Goal: Information Seeking & Learning: Find specific page/section

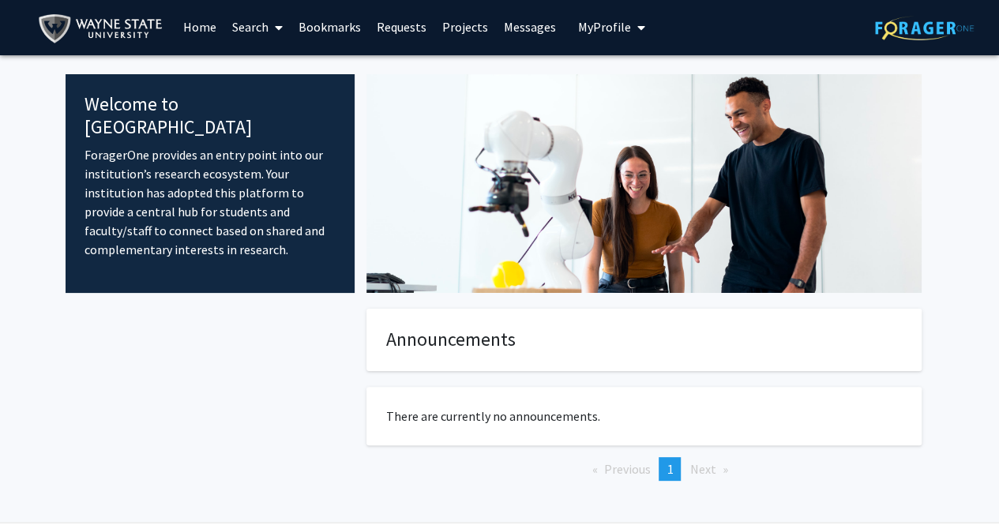
scroll to position [2, 0]
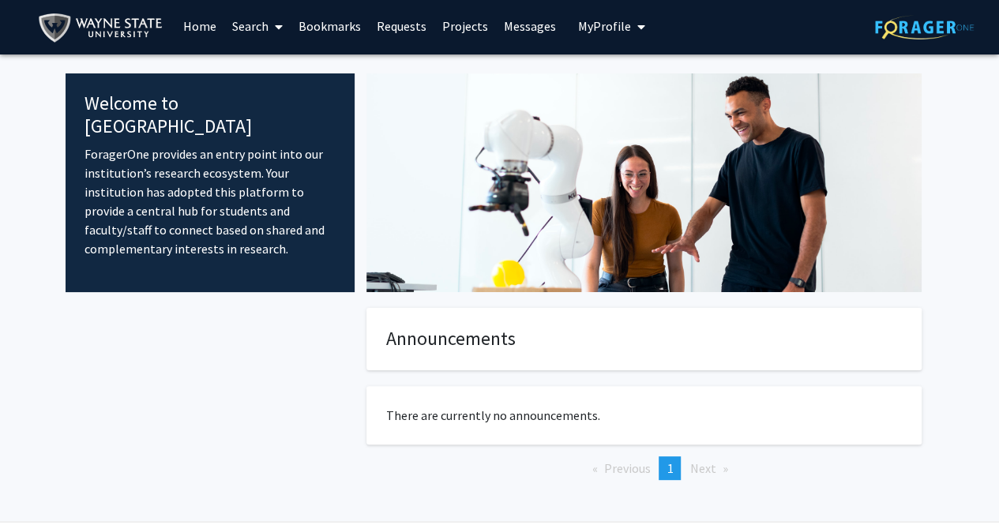
click at [411, 21] on link "Requests" at bounding box center [402, 25] width 66 height 55
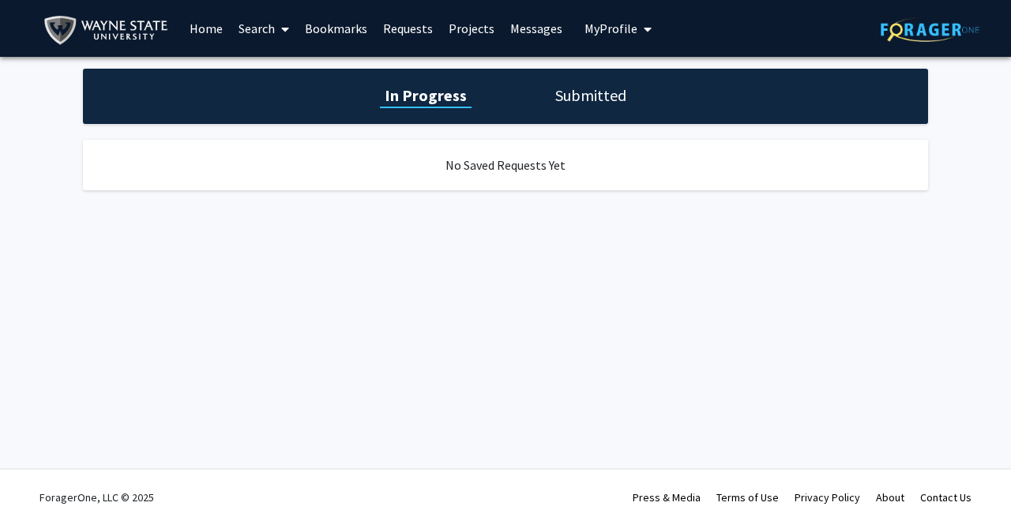
click at [581, 106] on h1 "Submitted" at bounding box center [590, 96] width 81 height 22
click at [431, 98] on h1 "In Progress" at bounding box center [423, 96] width 85 height 22
click at [268, 24] on link "Search" at bounding box center [264, 28] width 66 height 55
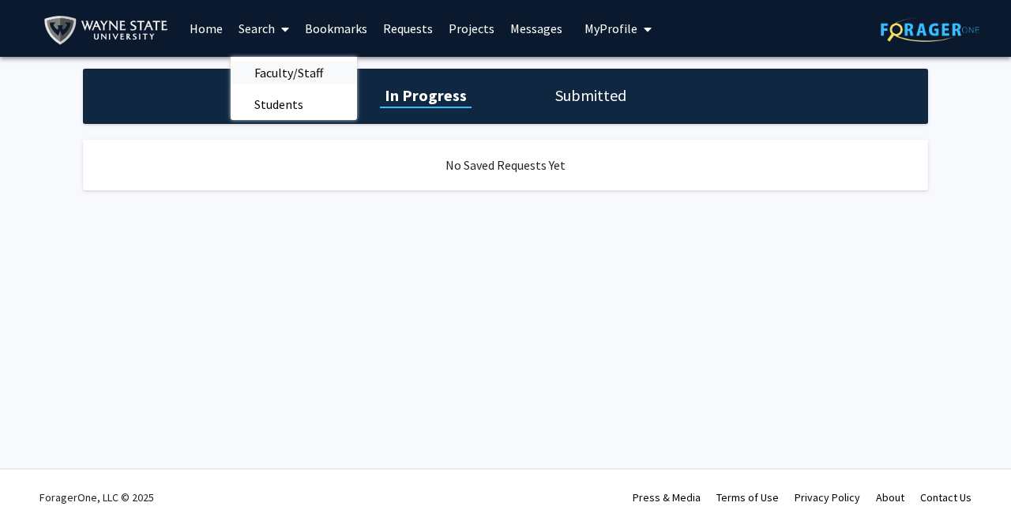
click at [275, 70] on span "Faculty/Staff" at bounding box center [289, 73] width 116 height 32
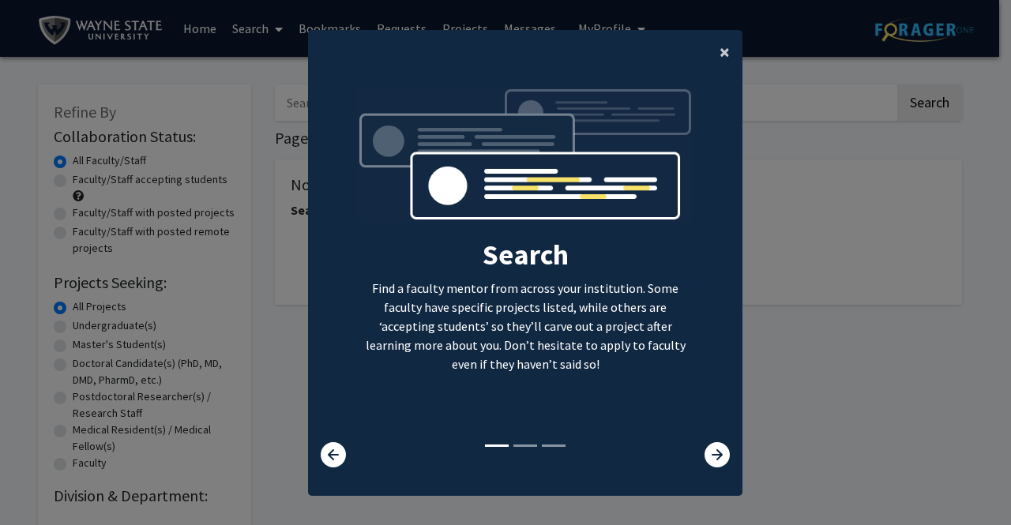
click at [719, 48] on span "×" at bounding box center [724, 51] width 10 height 24
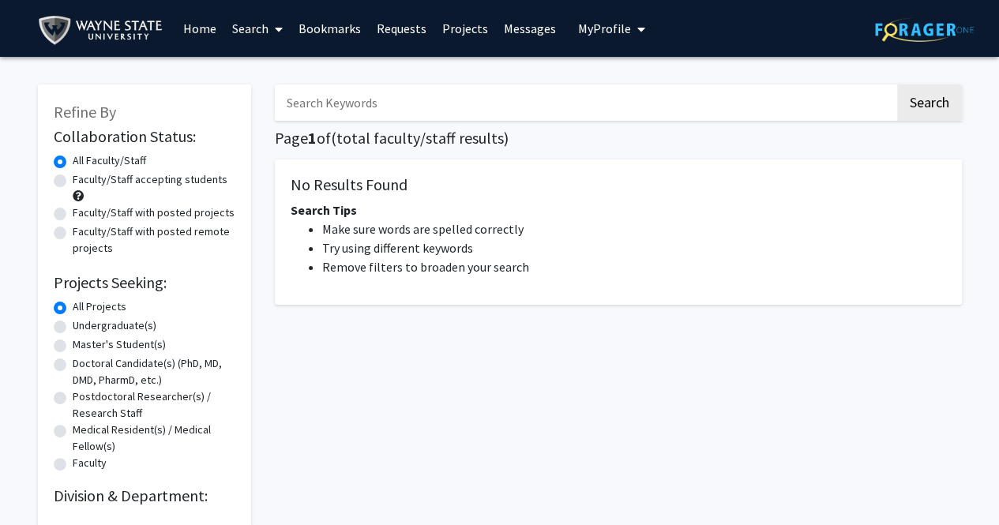
click at [66, 328] on div "Undergraduate(s)" at bounding box center [145, 326] width 182 height 19
click at [73, 326] on label "Undergraduate(s)" at bounding box center [115, 325] width 84 height 17
click at [73, 326] on input "Undergraduate(s)" at bounding box center [78, 322] width 10 height 10
radio input "true"
click at [73, 312] on label "All Projects" at bounding box center [100, 307] width 54 height 17
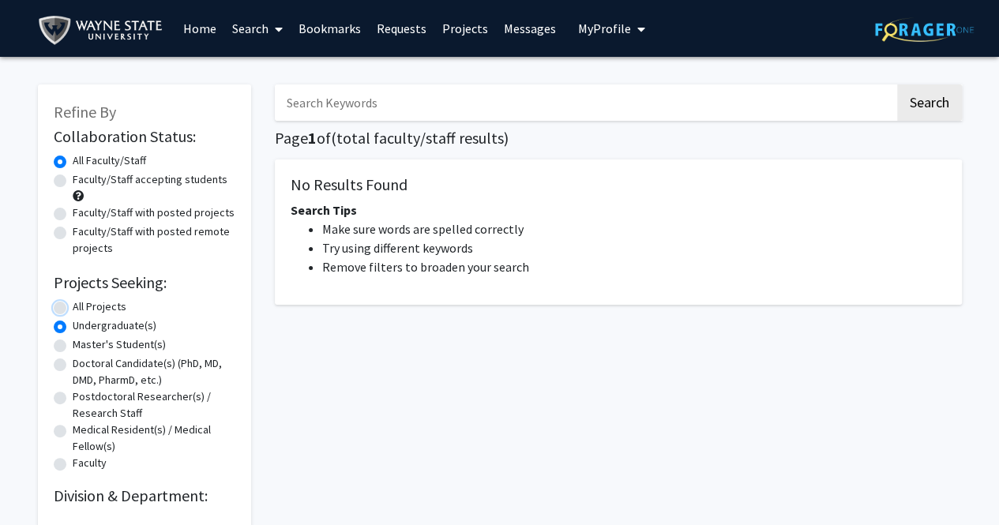
click at [73, 309] on input "All Projects" at bounding box center [78, 304] width 10 height 10
radio input "true"
click at [67, 331] on div "Undergraduate(s)" at bounding box center [145, 326] width 182 height 19
click at [670, 103] on input "Search Keywords" at bounding box center [585, 103] width 620 height 36
type input "p"
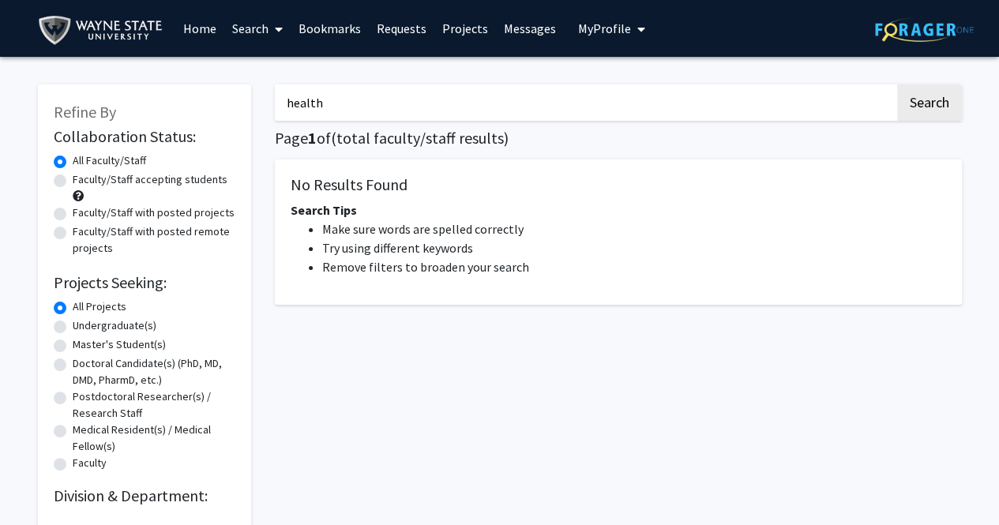
type input "health"
click at [897, 85] on button "Search" at bounding box center [929, 103] width 65 height 36
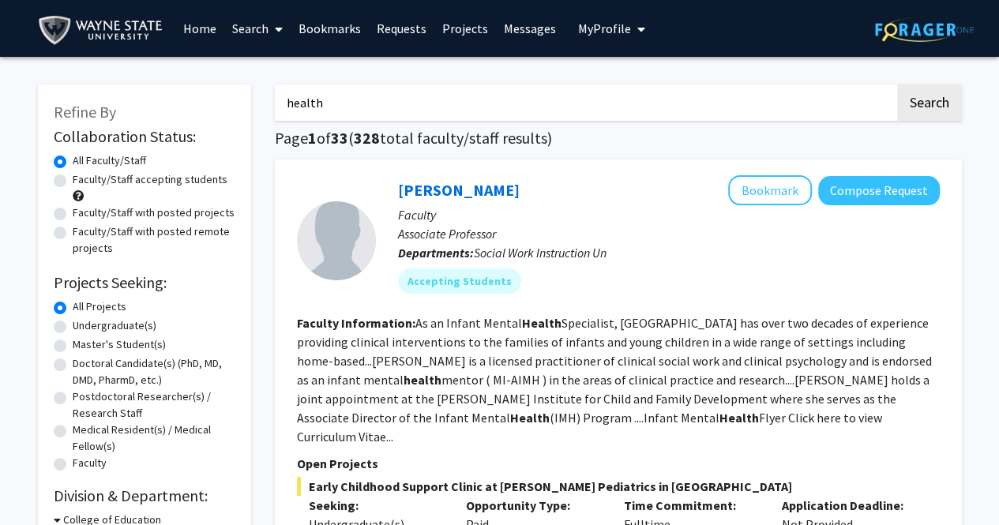
click at [539, 353] on fg-read-more "As an Infant Mental Health Specialist, [GEOGRAPHIC_DATA] has over two decades o…" at bounding box center [614, 380] width 635 height 130
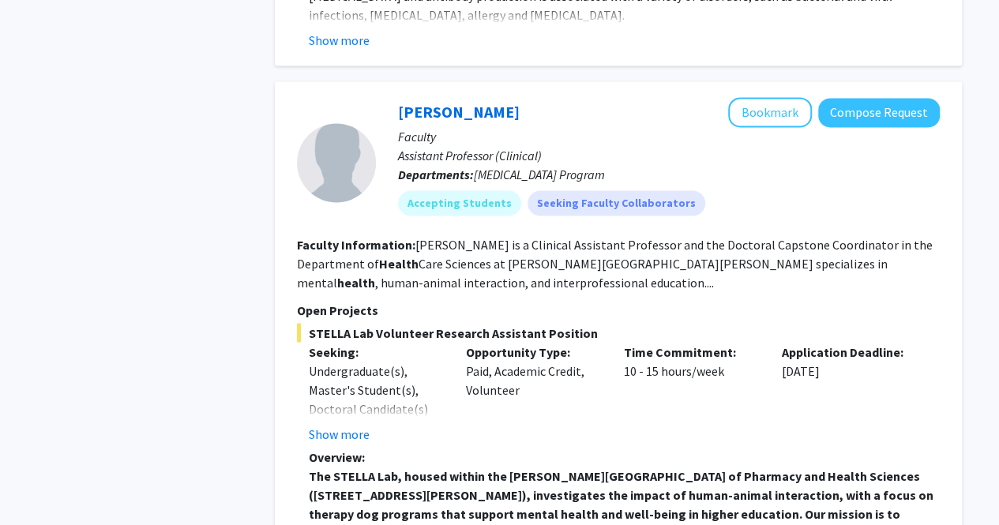
scroll to position [1203, 0]
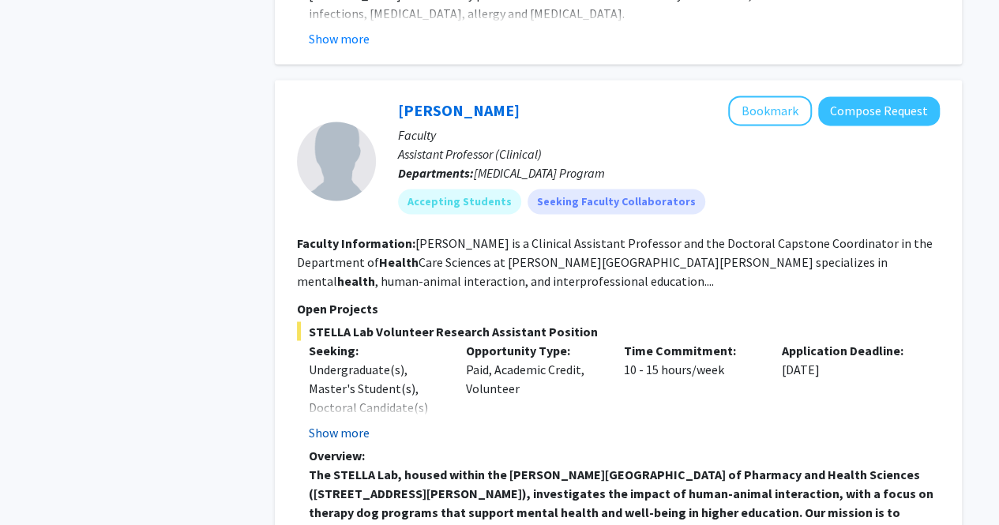
click at [359, 423] on button "Show more" at bounding box center [339, 432] width 61 height 19
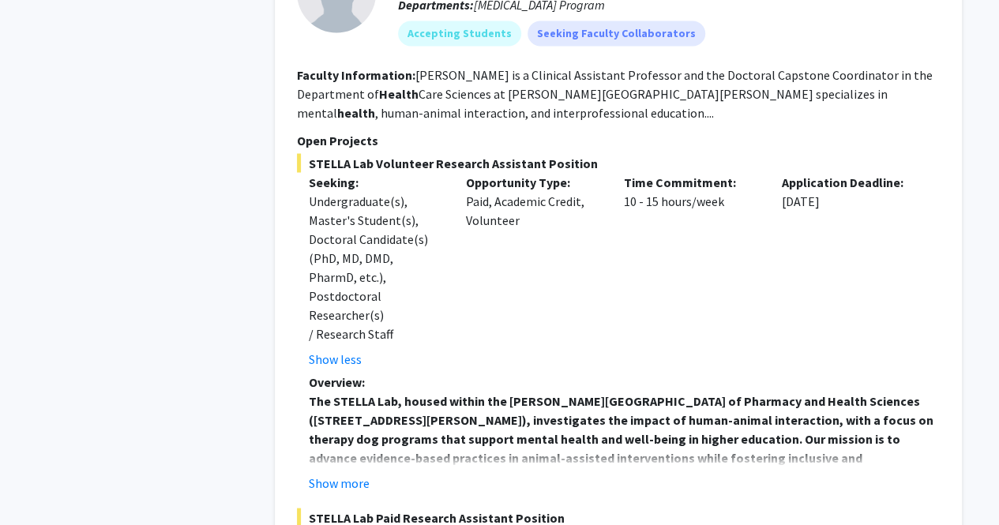
scroll to position [1372, 0]
click at [354, 472] on button "Show more" at bounding box center [339, 481] width 61 height 19
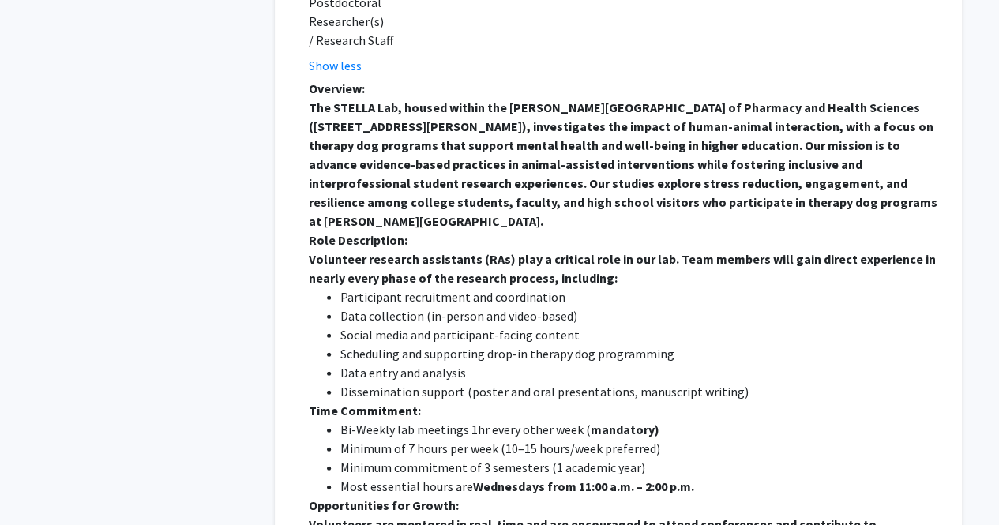
scroll to position [1670, 0]
